Goal: Task Accomplishment & Management: Use online tool/utility

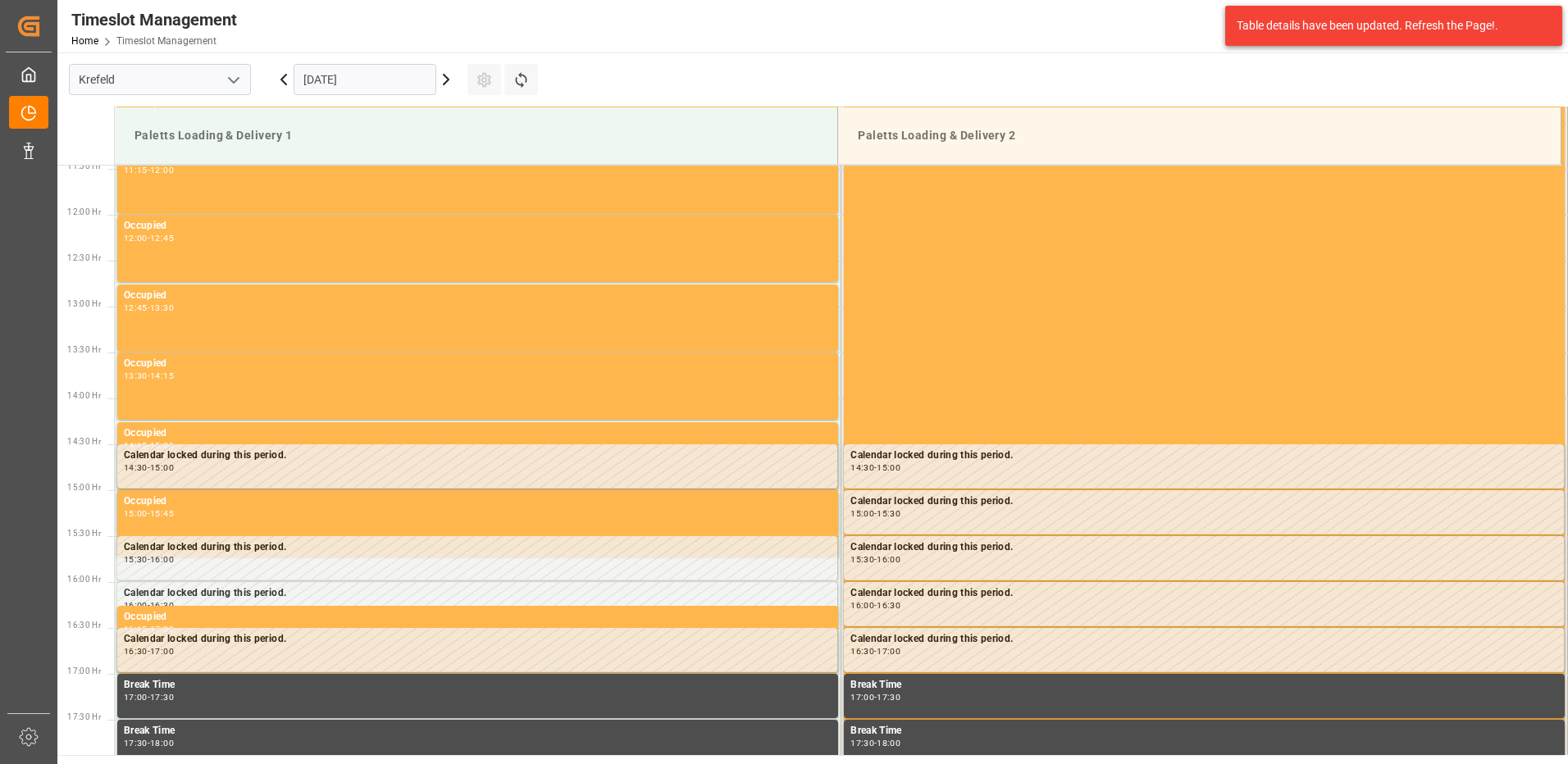
scroll to position [1276, 0]
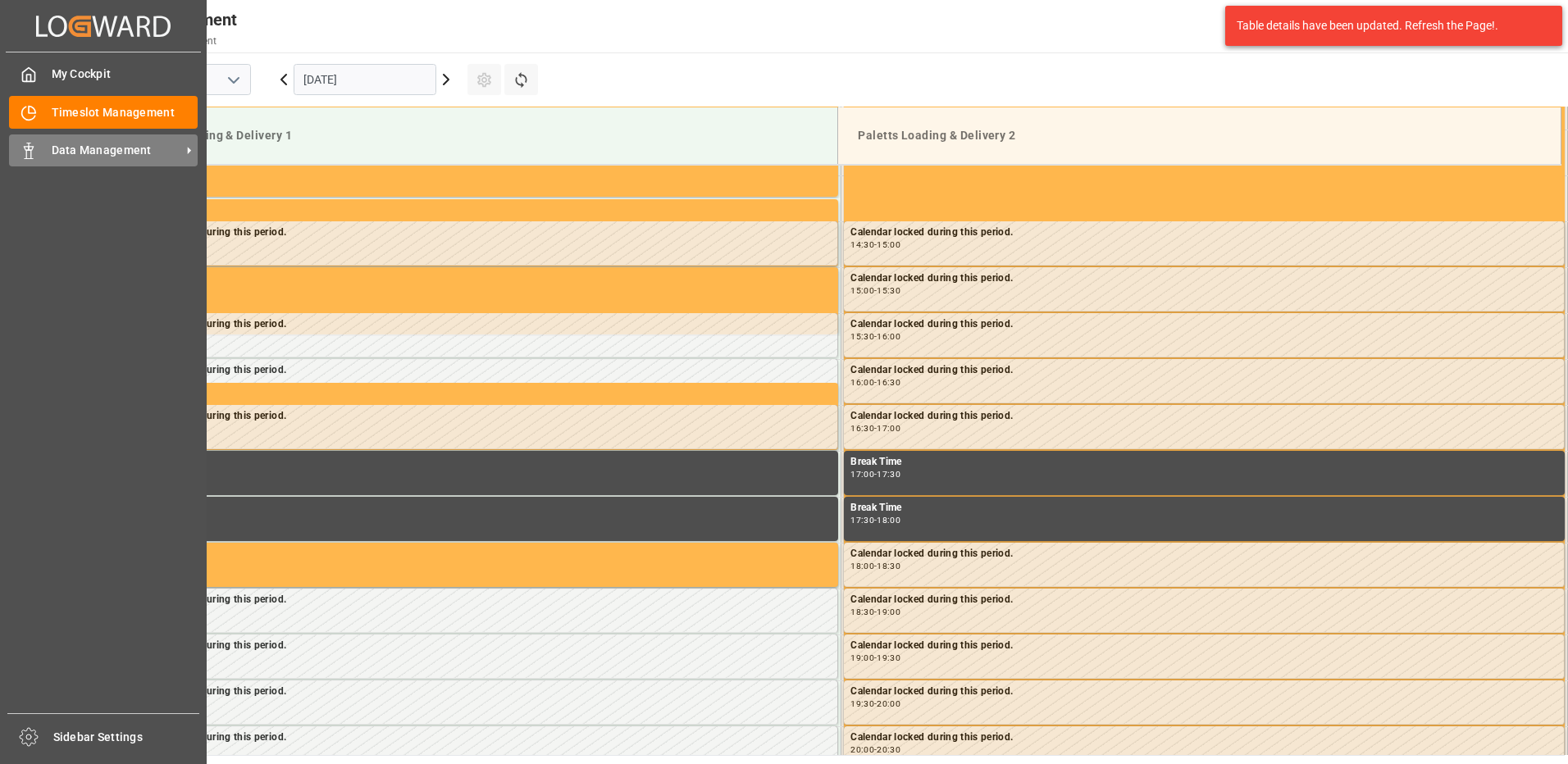
click at [87, 149] on span "Data Management" at bounding box center [116, 150] width 129 height 17
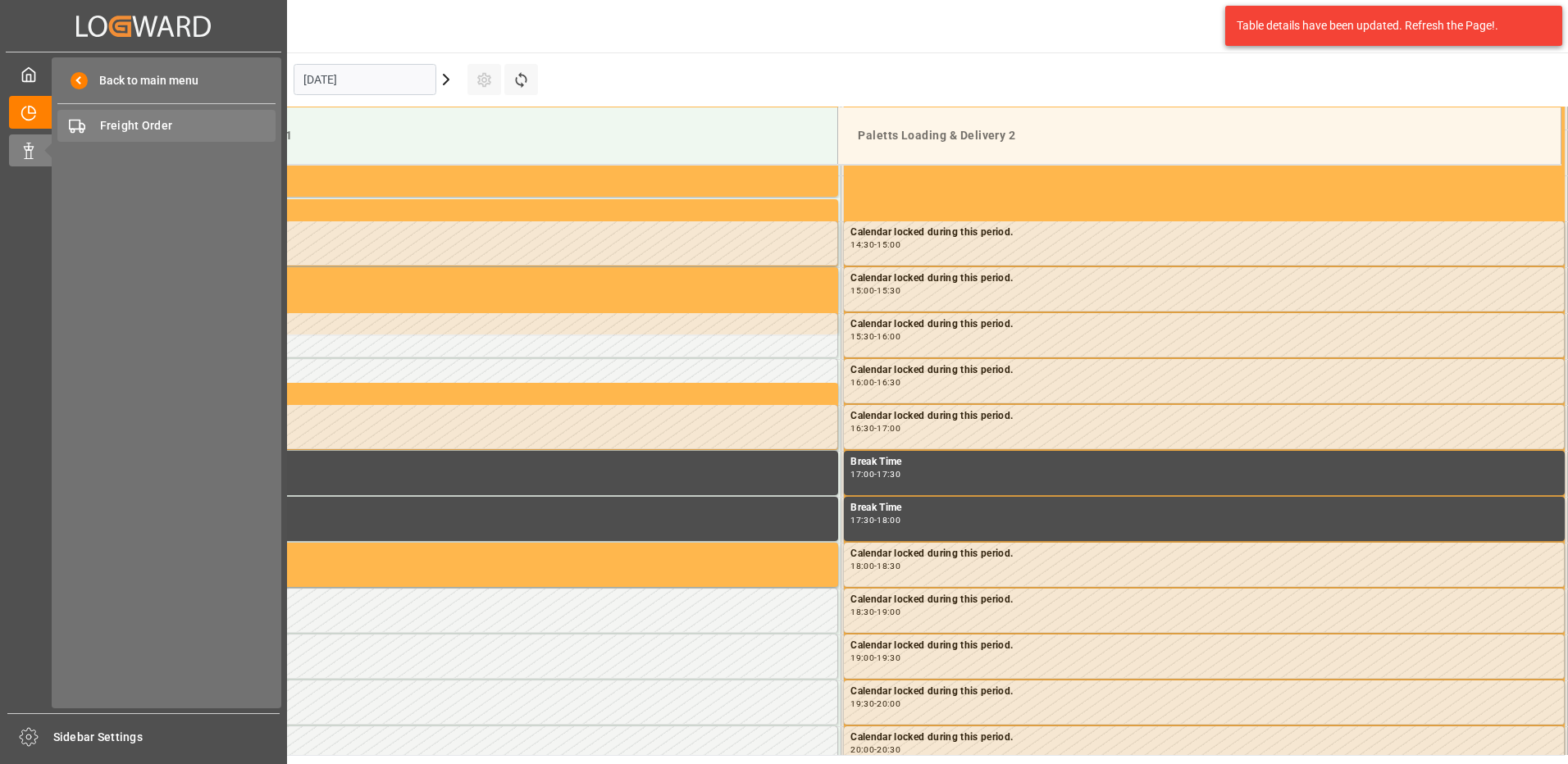
click at [150, 128] on span "Freight Order" at bounding box center [189, 125] width 177 height 17
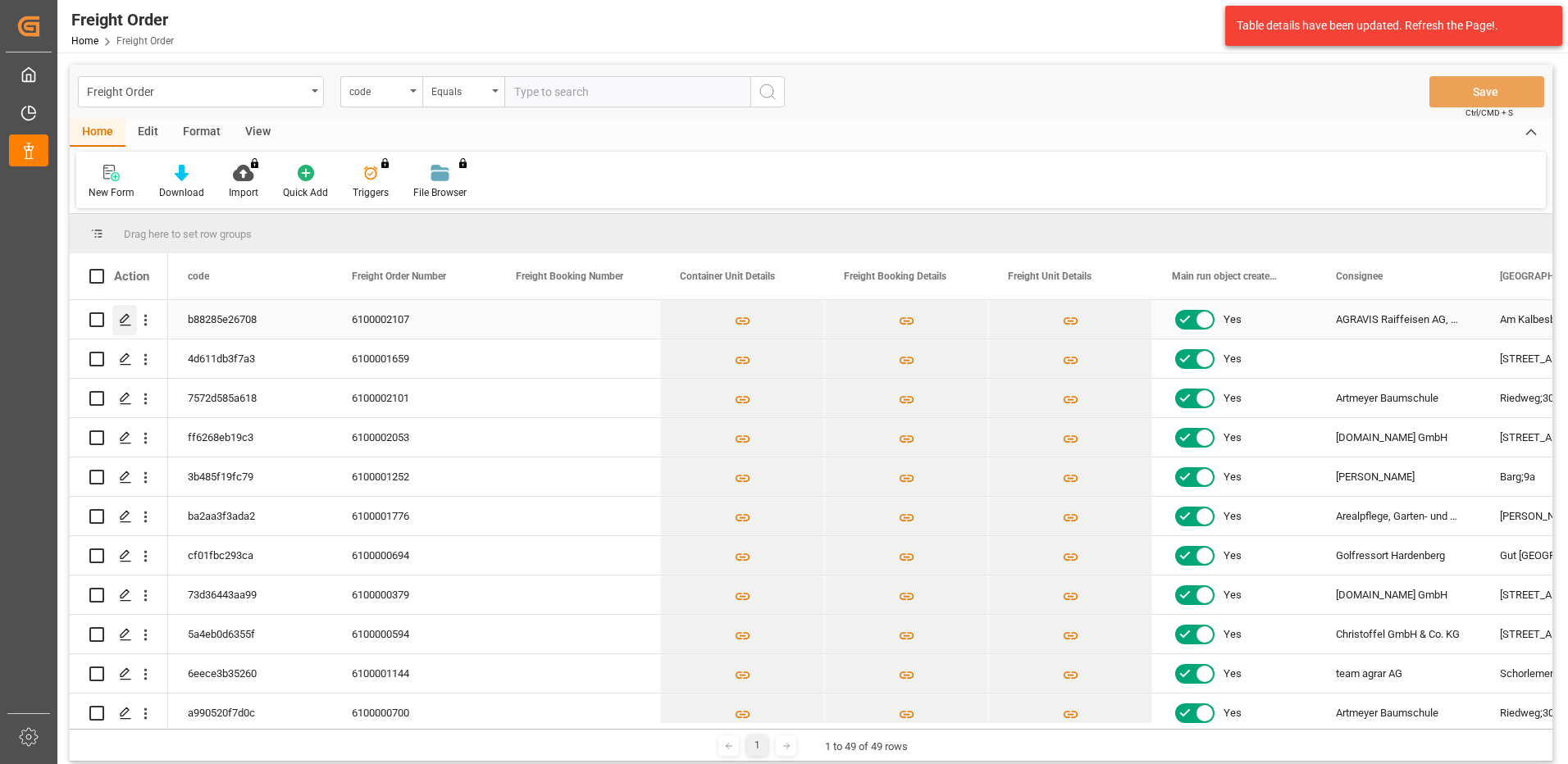
click at [125, 316] on polygon "Press SPACE to select this row." at bounding box center [124, 319] width 8 height 8
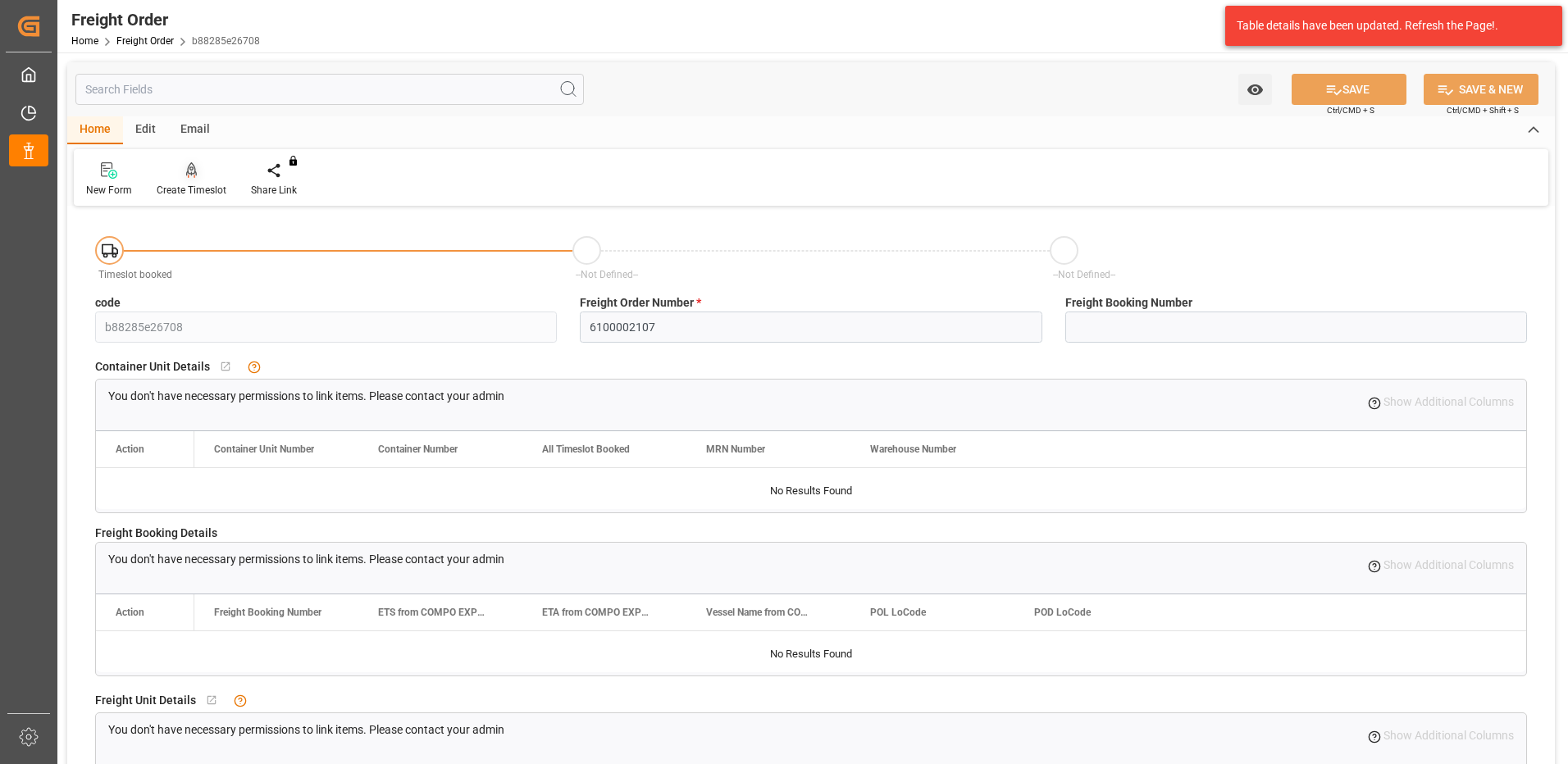
click at [189, 177] on icon at bounding box center [192, 170] width 12 height 17
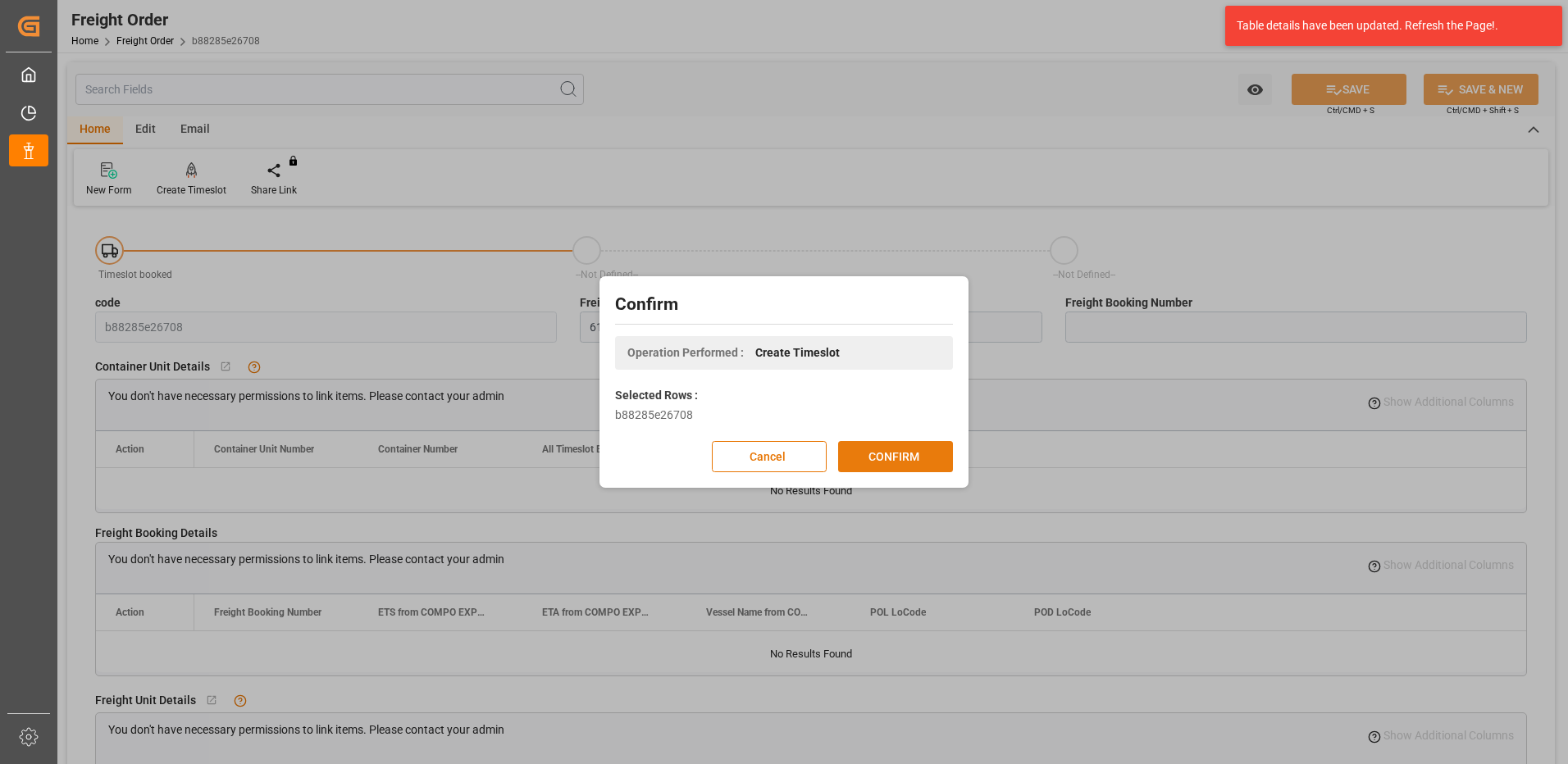
click at [863, 444] on button "CONFIRM" at bounding box center [896, 456] width 115 height 31
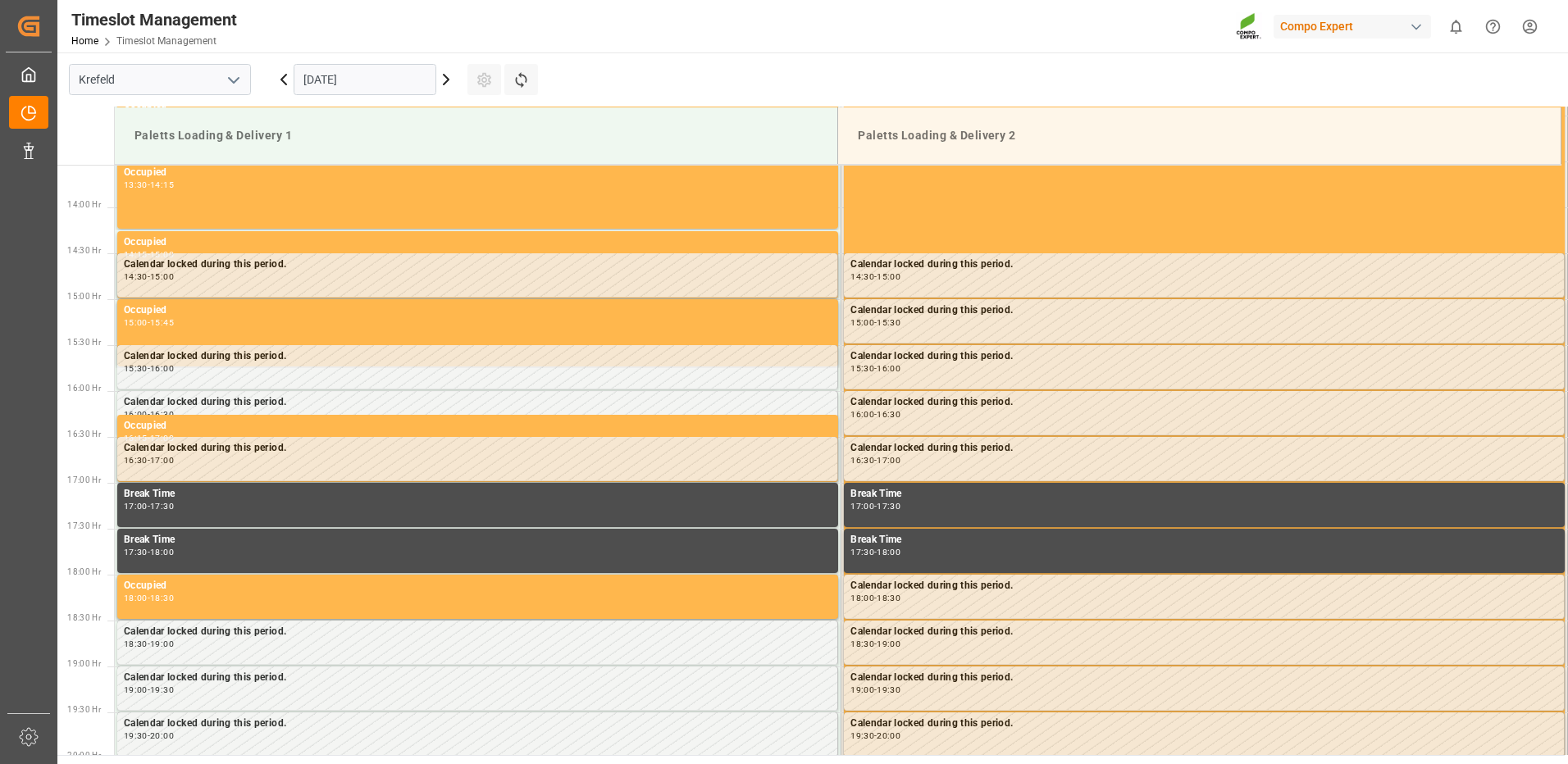
scroll to position [1276, 0]
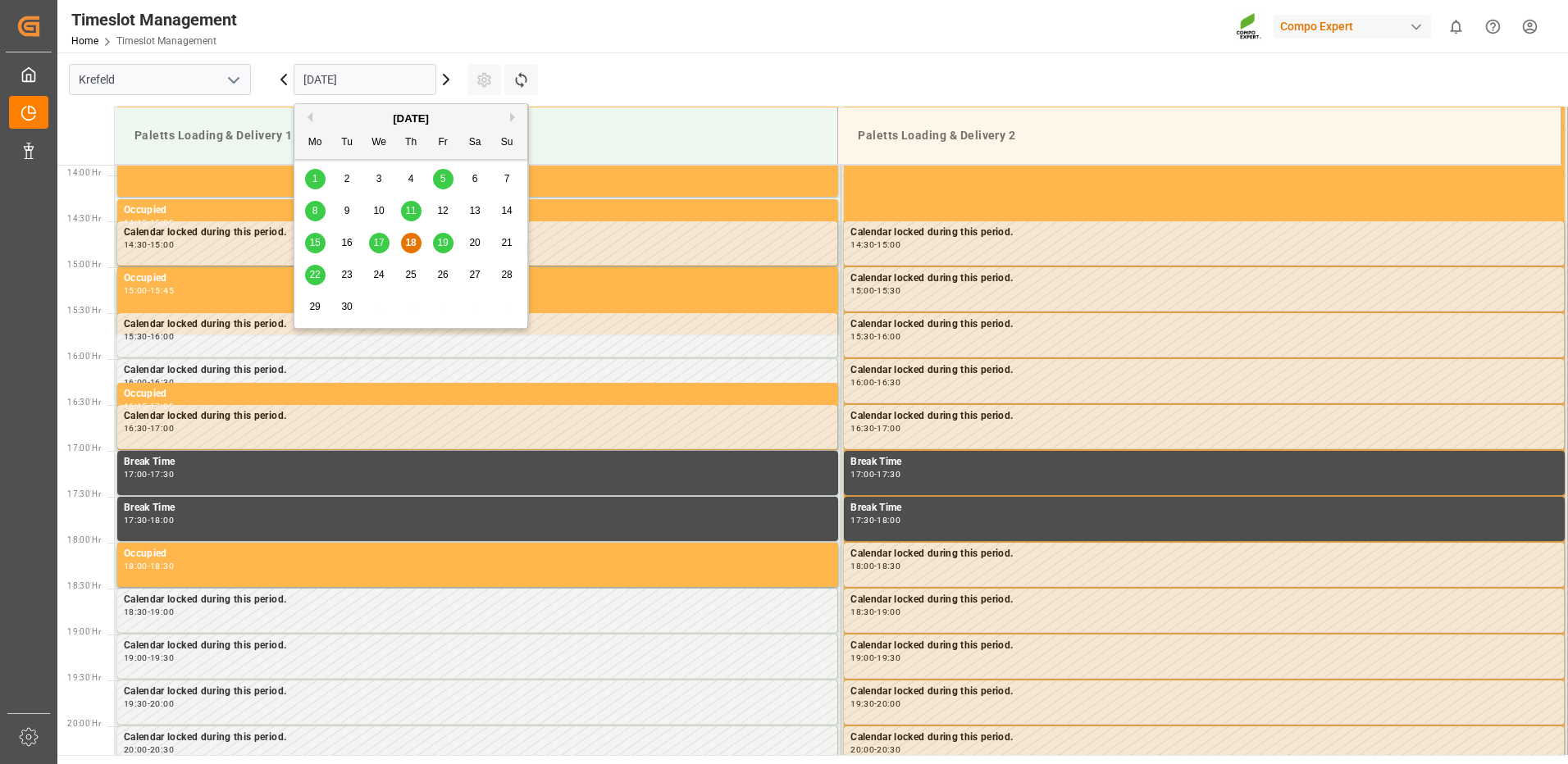
click at [399, 80] on input "[DATE]" at bounding box center [365, 78] width 143 height 31
click at [450, 243] on div "19" at bounding box center [443, 243] width 21 height 20
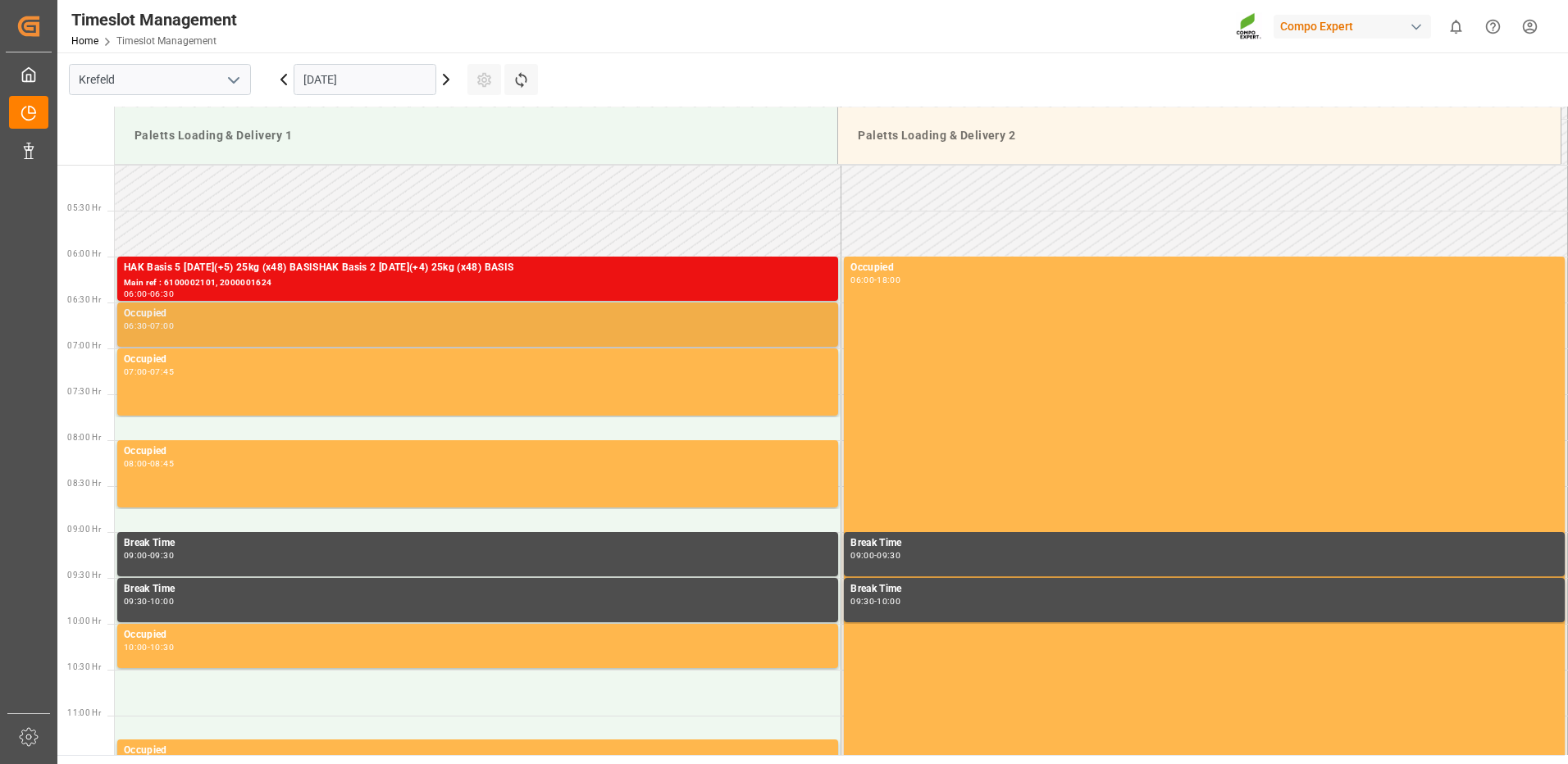
scroll to position [455, 0]
